Goal: Task Accomplishment & Management: Manage account settings

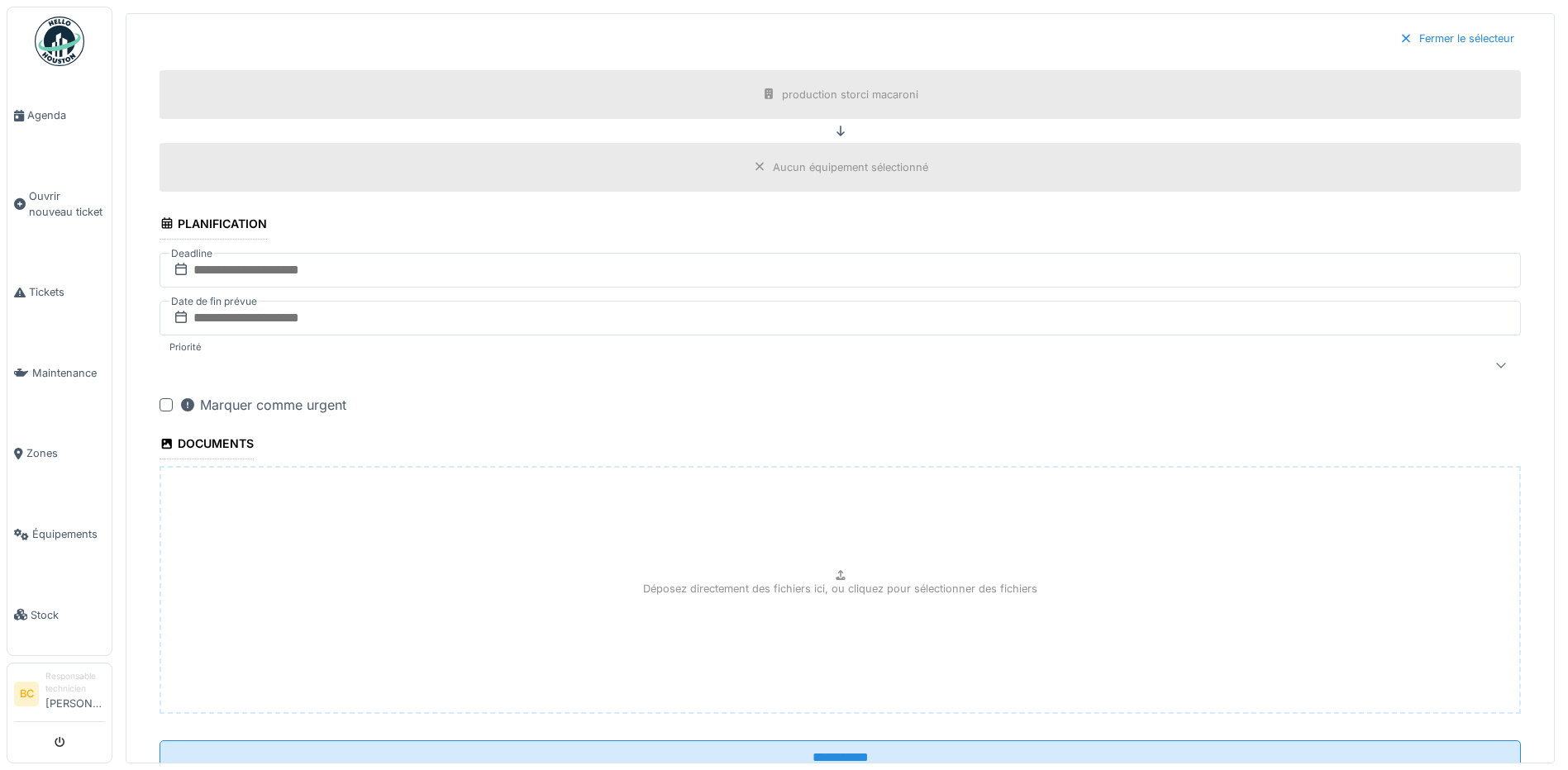
scroll to position [1050, 0]
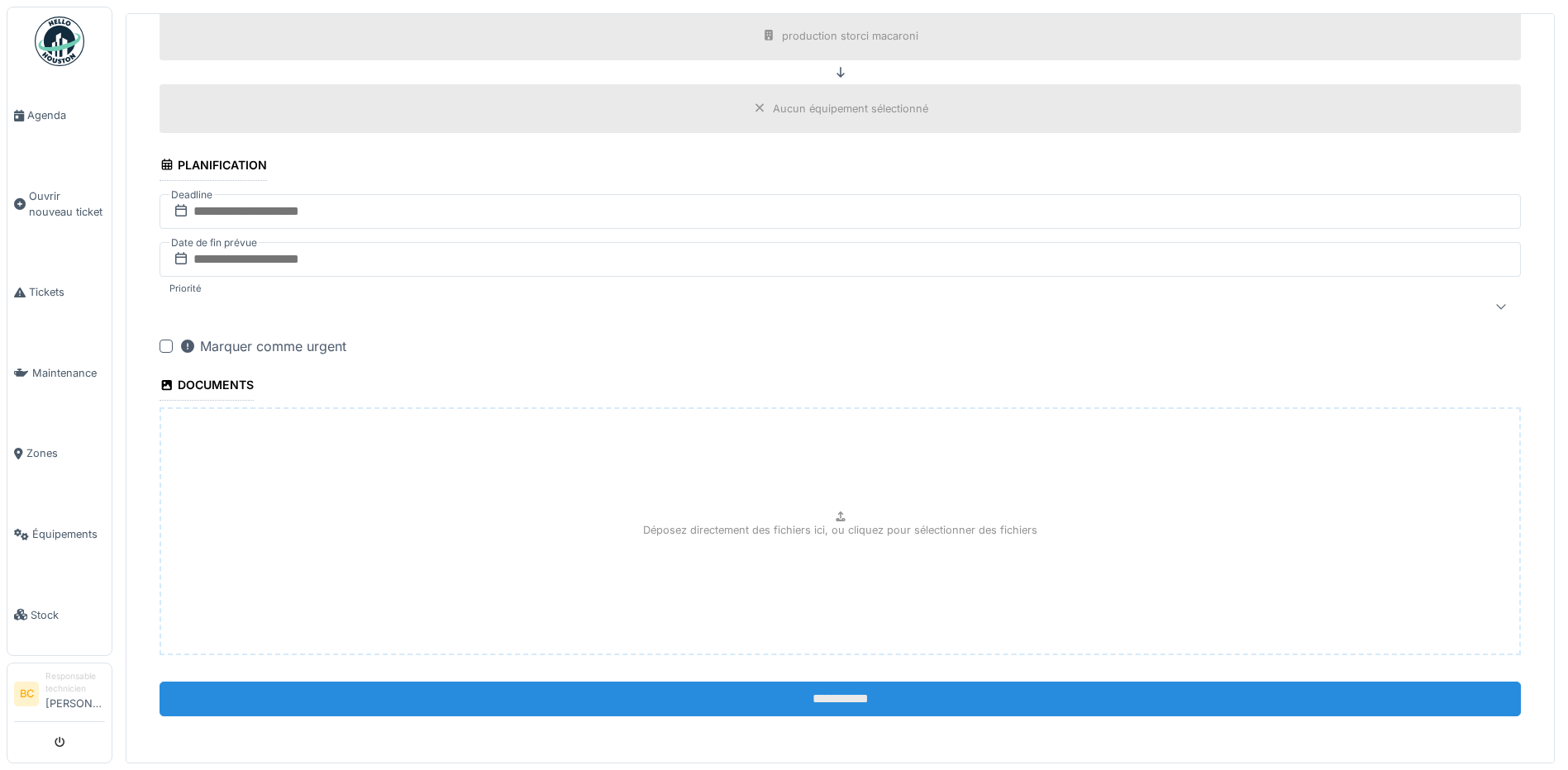
click at [742, 696] on input "**********" at bounding box center [840, 699] width 1361 height 35
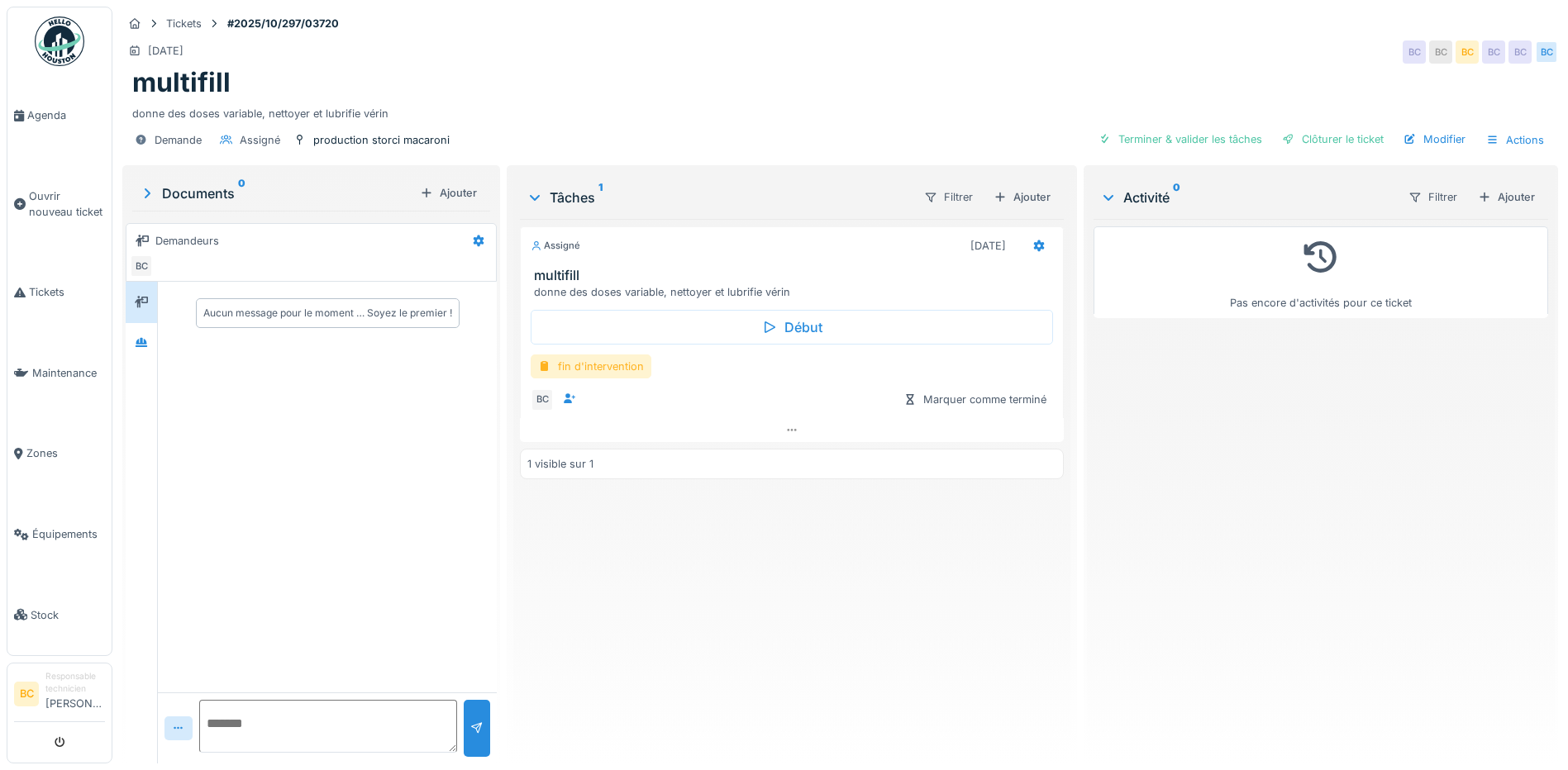
click at [613, 366] on div "fin d'intervention" at bounding box center [591, 367] width 121 height 24
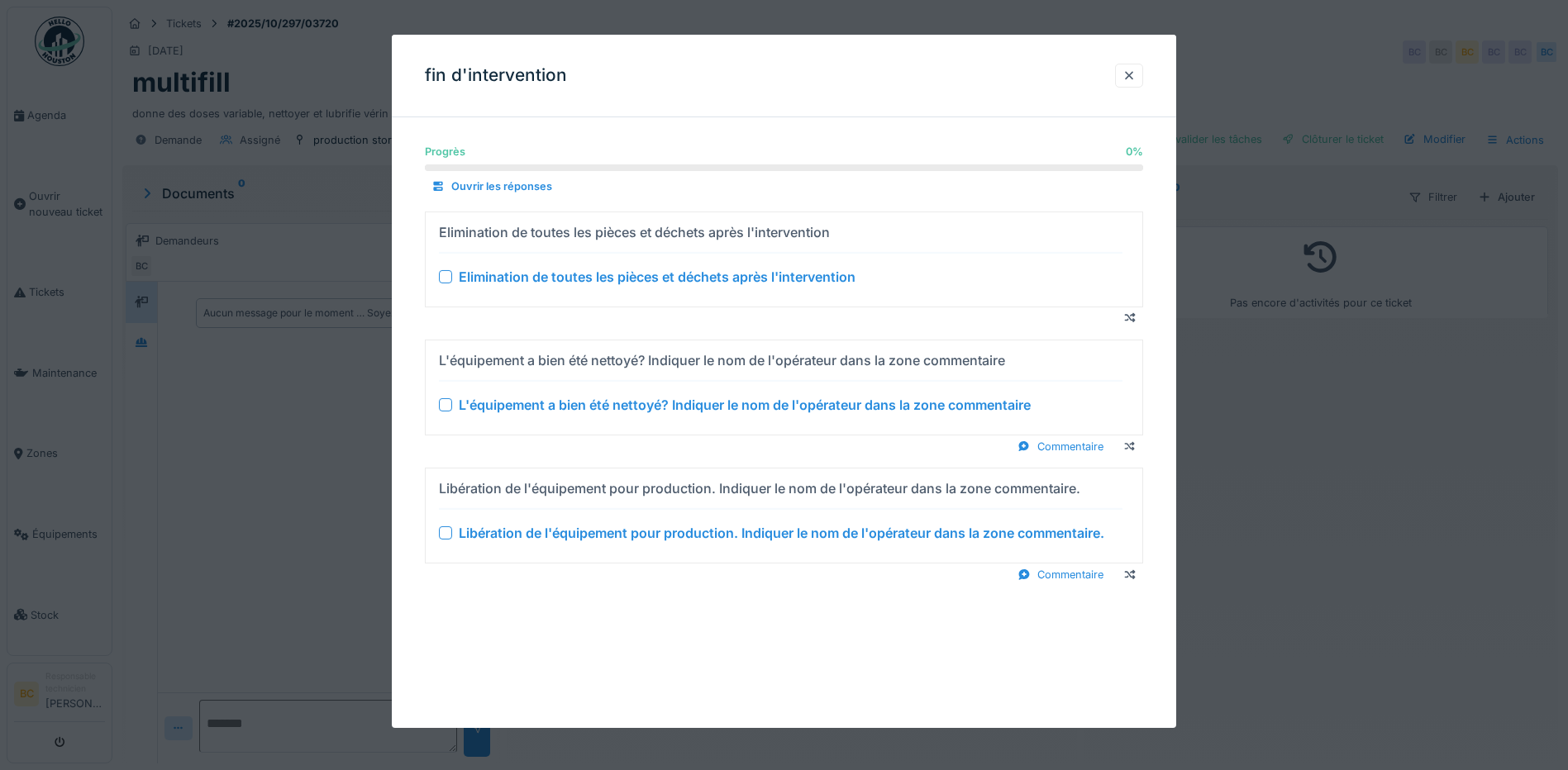
click at [649, 270] on div "Elimination de toutes les pièces et déchets après l'intervention" at bounding box center [657, 276] width 397 height 19
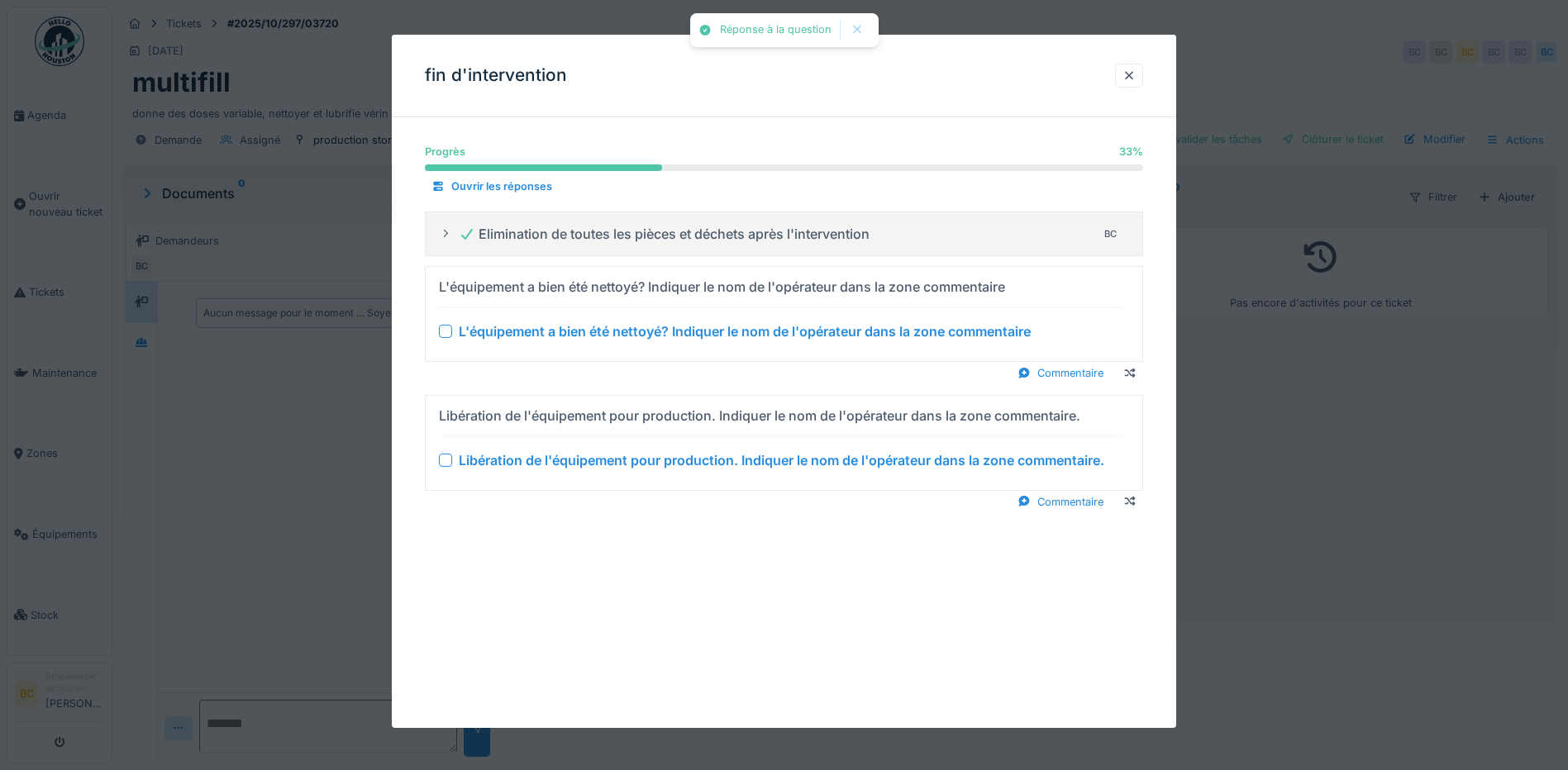
click at [655, 332] on div "L'équipement a bien été nettoyé? Indiquer le nom de l'opérateur dans la zone co…" at bounding box center [744, 331] width 572 height 19
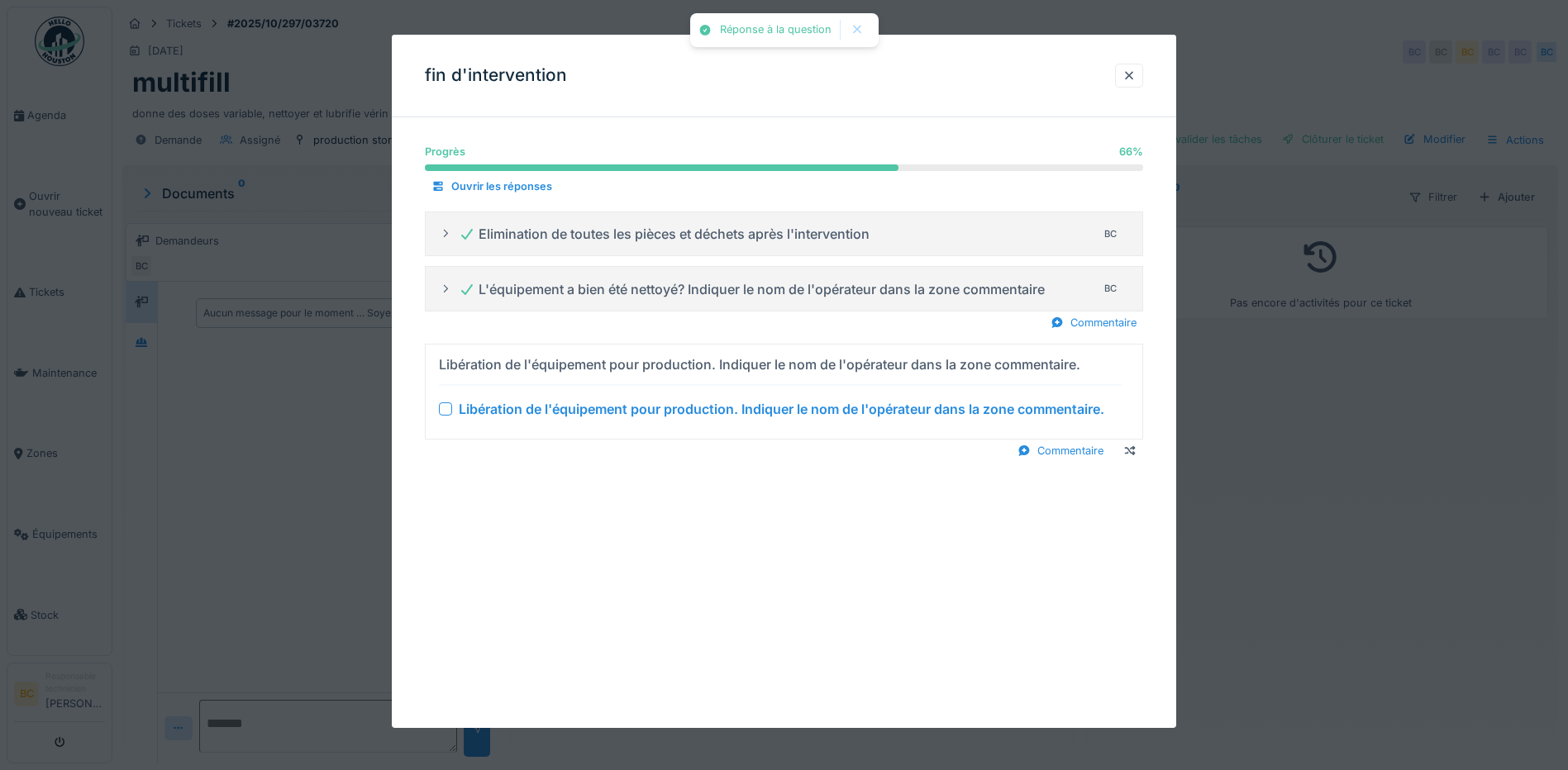
click at [664, 413] on div "Libération de l'équipement pour production. Indiquer le nom de l'opérateur dans…" at bounding box center [781, 408] width 645 height 19
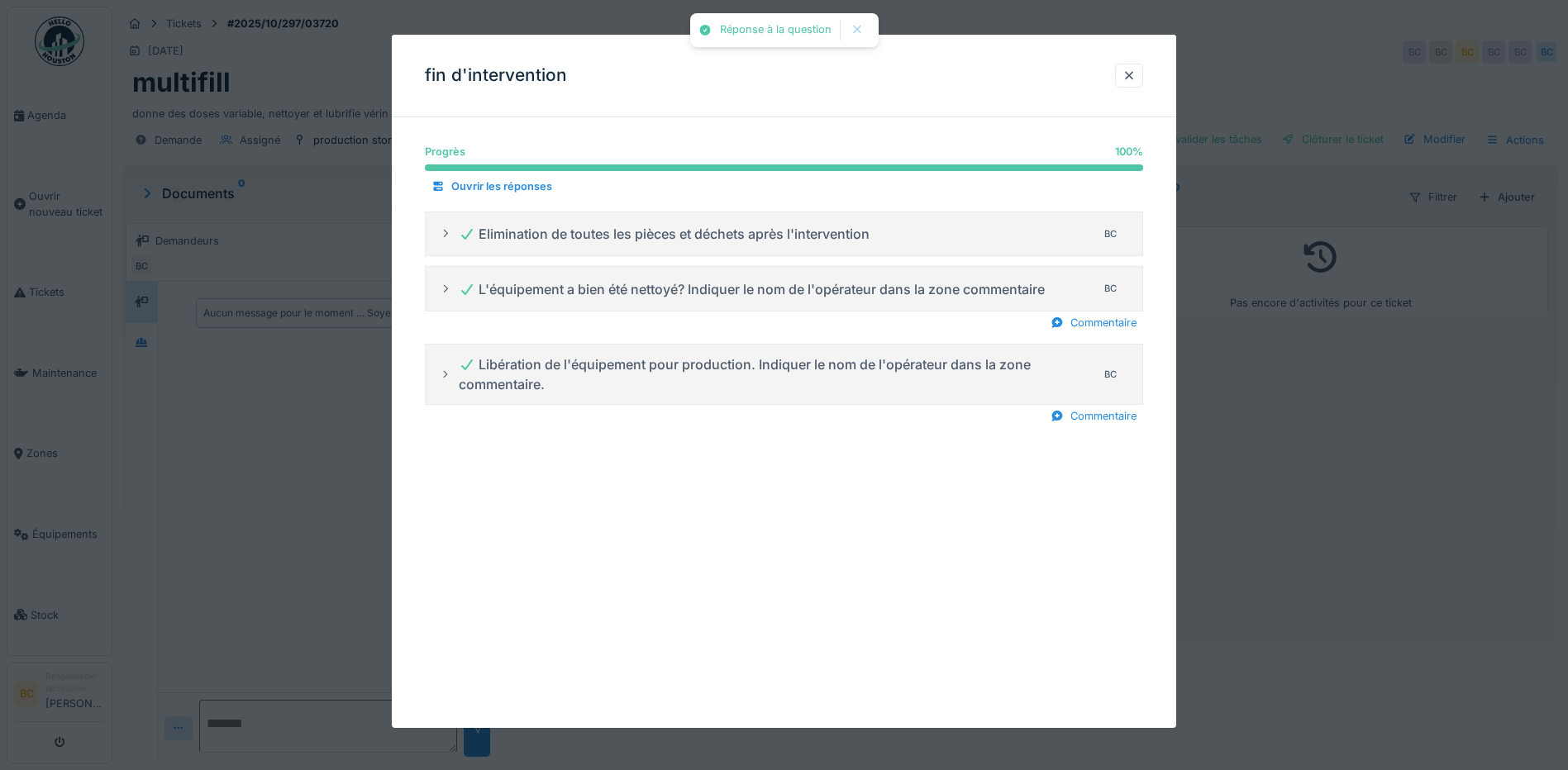
click at [1247, 440] on div at bounding box center [784, 385] width 1568 height 770
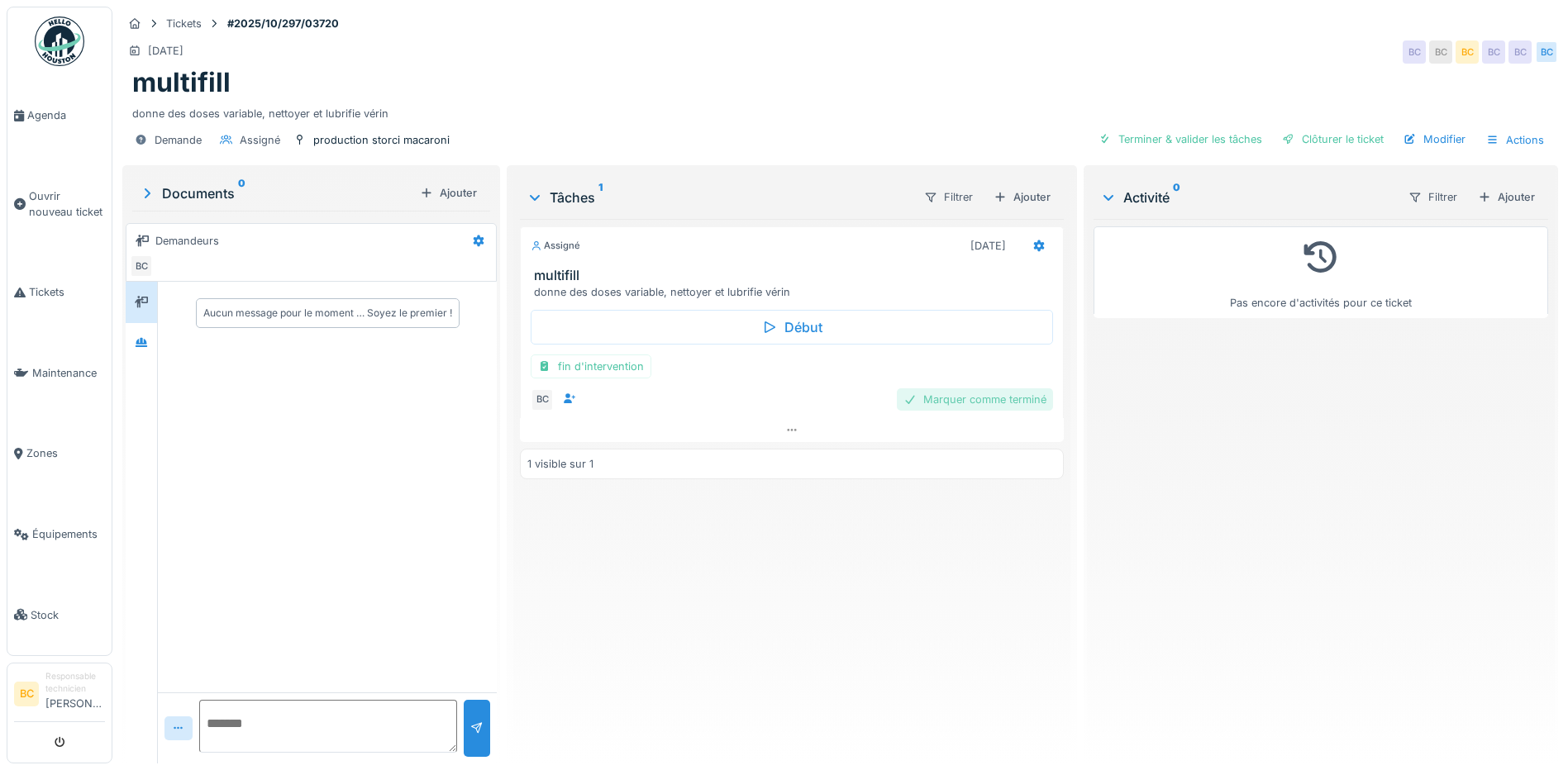
click at [938, 391] on div "Marquer comme terminé" at bounding box center [974, 400] width 156 height 22
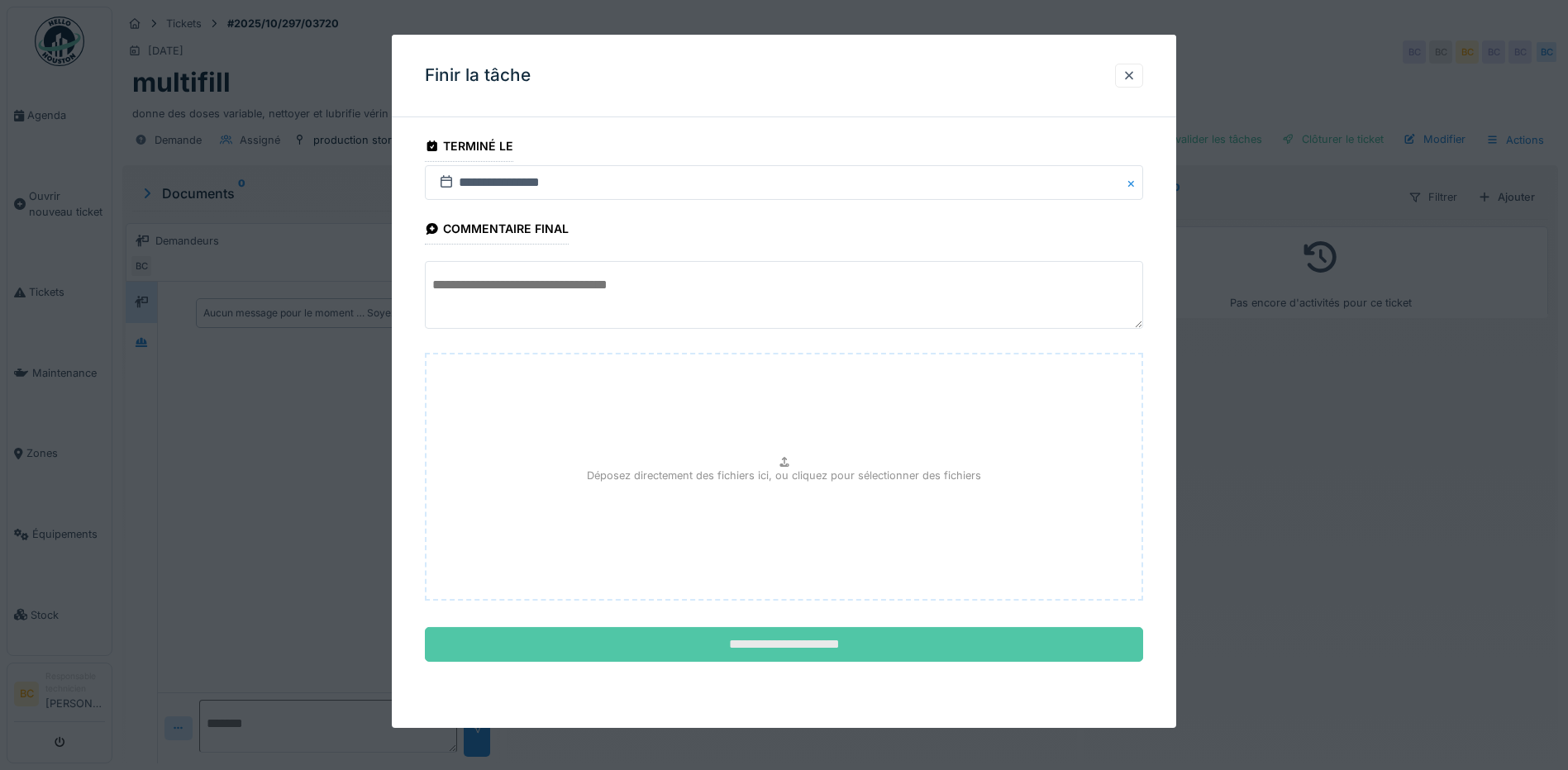
click at [769, 641] on input "**********" at bounding box center [784, 644] width 718 height 35
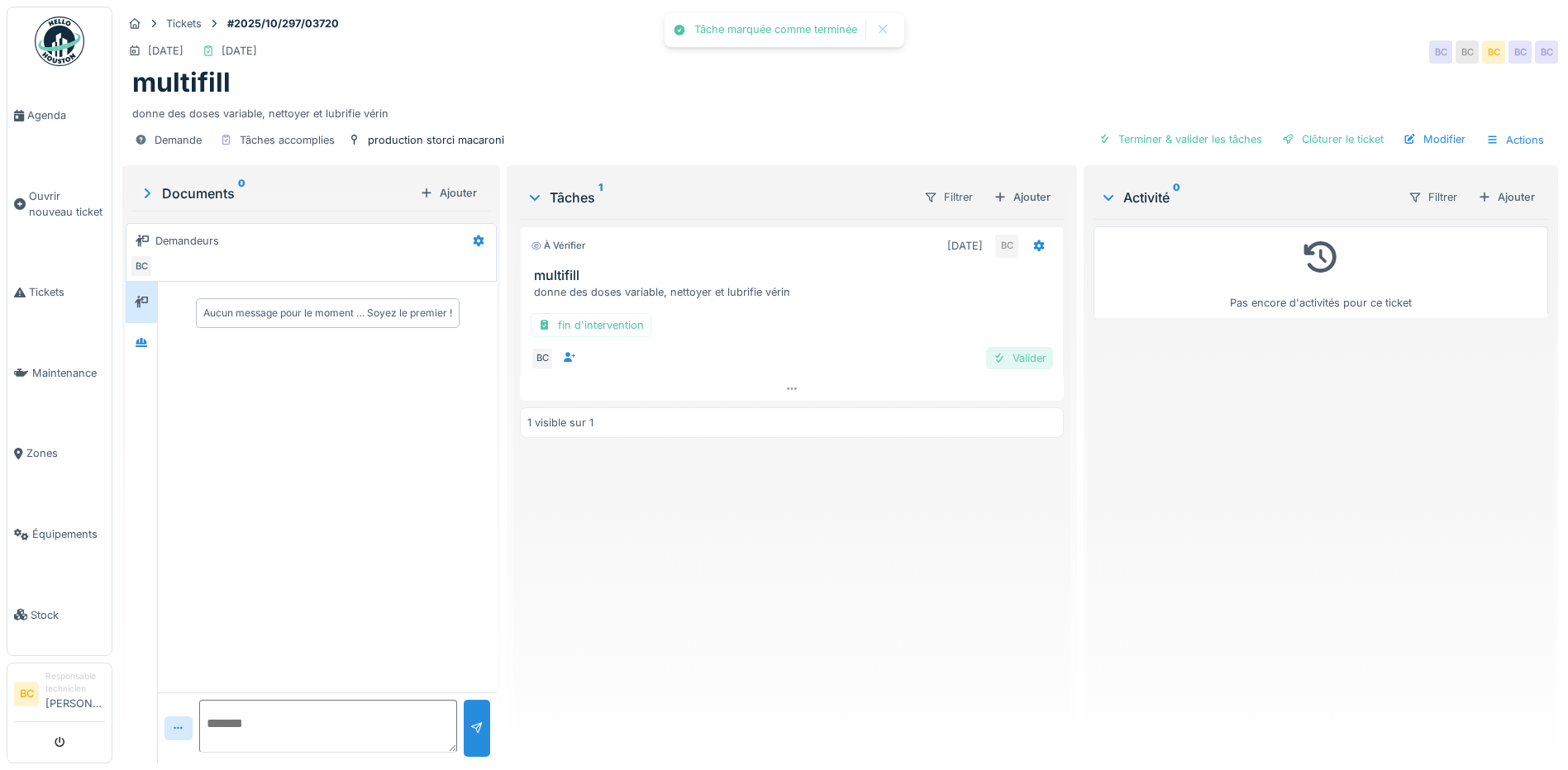
click at [1002, 360] on div "Valider" at bounding box center [1019, 358] width 66 height 22
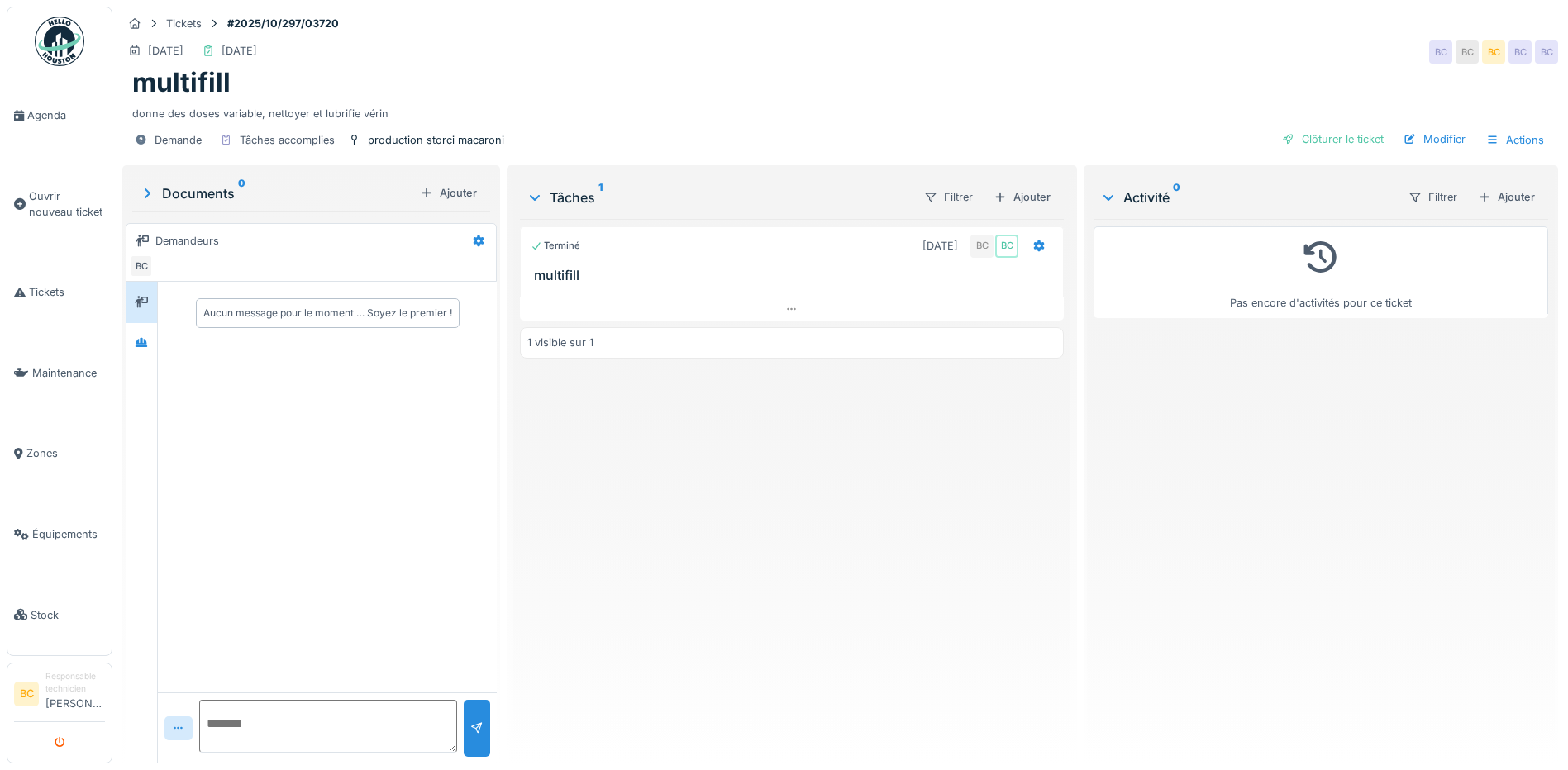
click at [59, 741] on icon "submit" at bounding box center [60, 743] width 11 height 11
